Goal: Task Accomplishment & Management: Complete application form

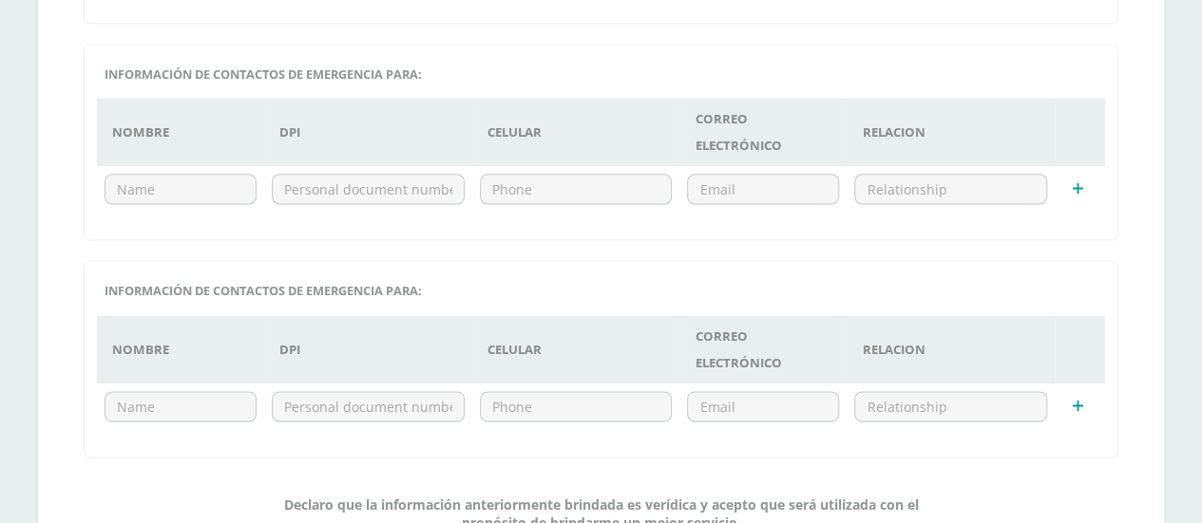
scroll to position [1298, 0]
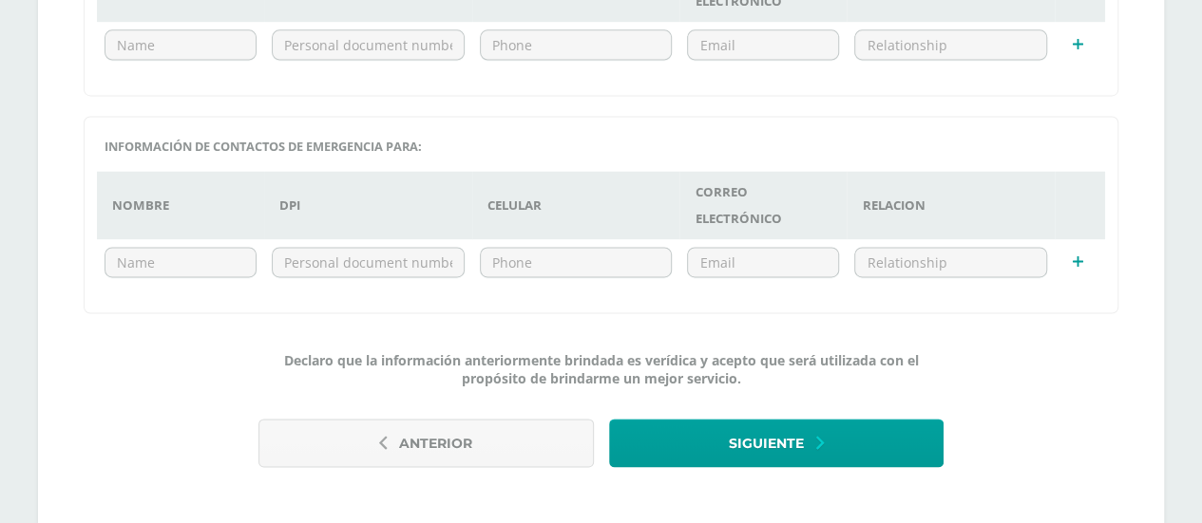
click at [682, 425] on div "Siguiente" at bounding box center [776, 450] width 350 height 63
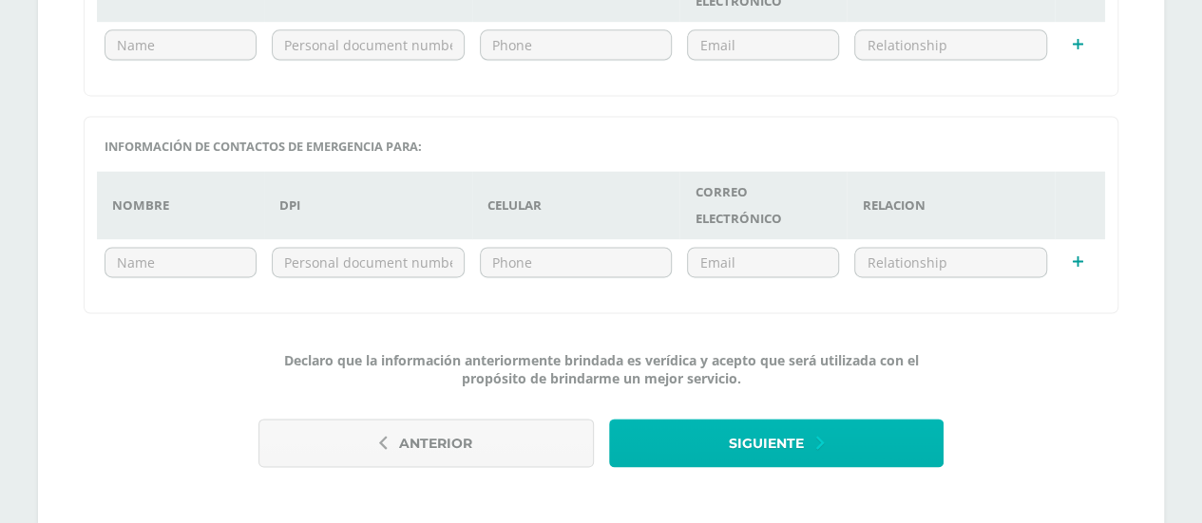
click at [763, 421] on span "Siguiente" at bounding box center [766, 444] width 75 height 47
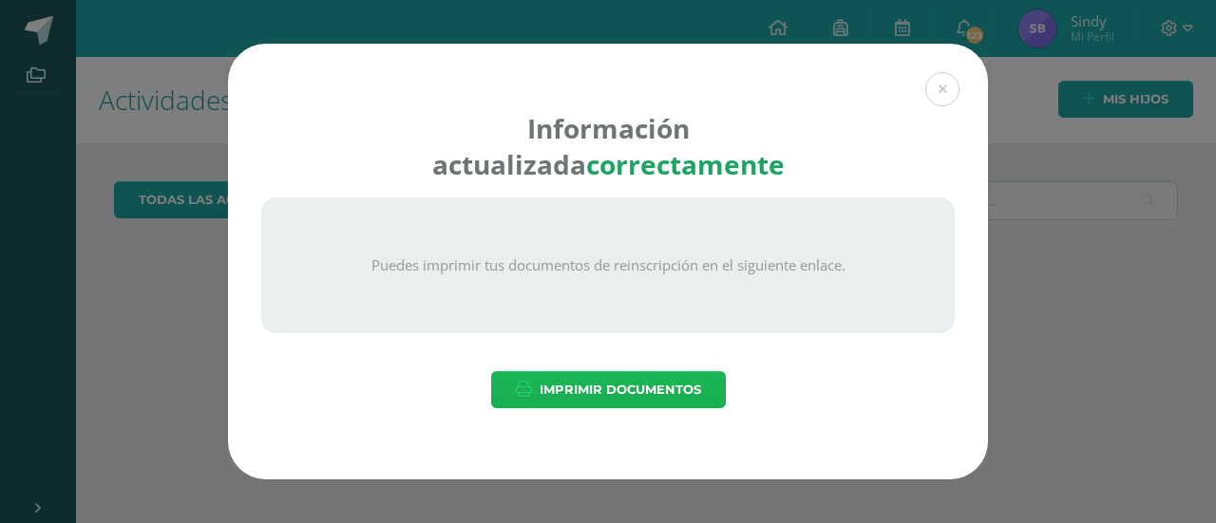
click at [644, 385] on span "Imprimir Documentos" at bounding box center [621, 389] width 162 height 35
click at [939, 95] on button at bounding box center [942, 89] width 34 height 34
